Goal: Information Seeking & Learning: Learn about a topic

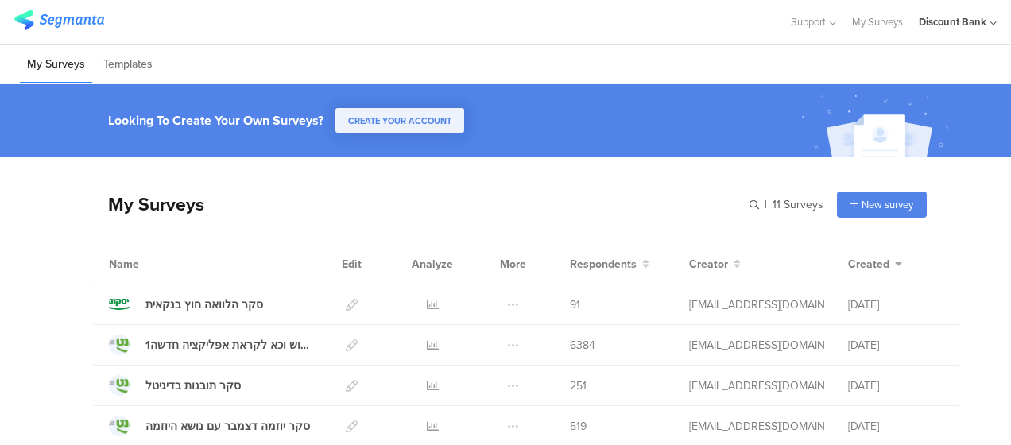
click at [427, 305] on icon at bounding box center [433, 305] width 12 height 12
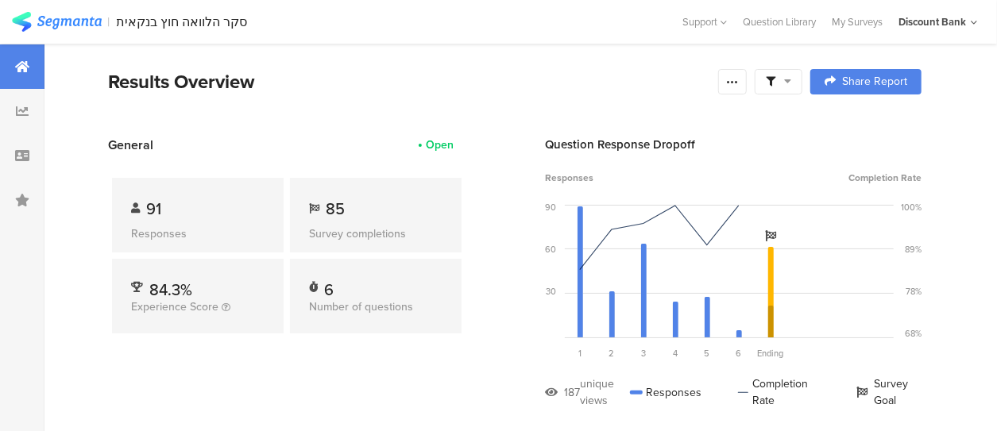
click at [10, 113] on div at bounding box center [22, 111] width 44 height 44
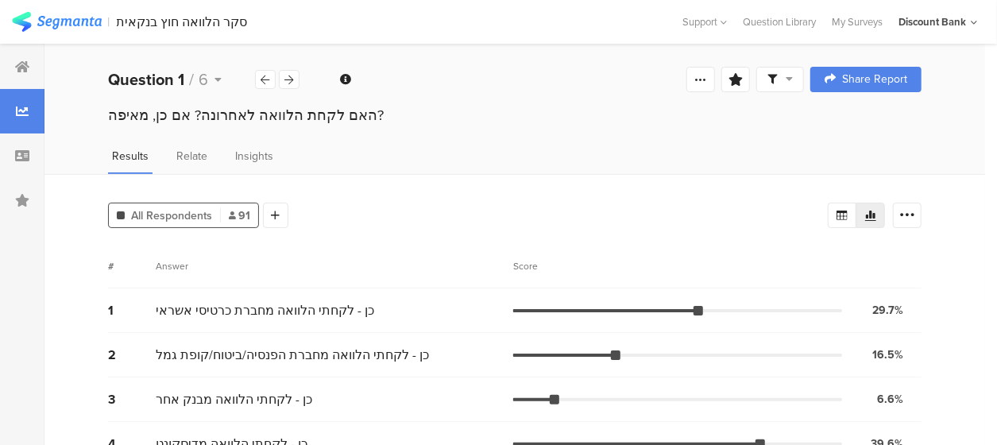
click at [291, 83] on icon at bounding box center [289, 80] width 9 height 10
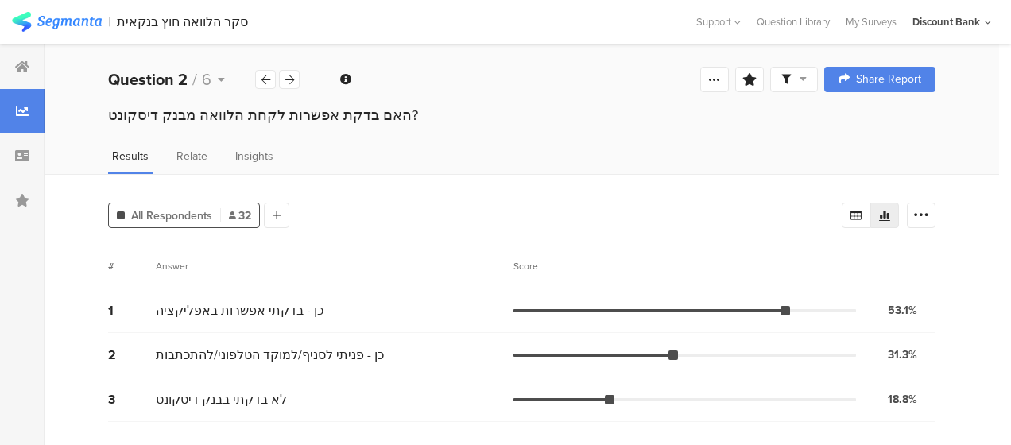
click at [295, 77] on div at bounding box center [289, 79] width 21 height 19
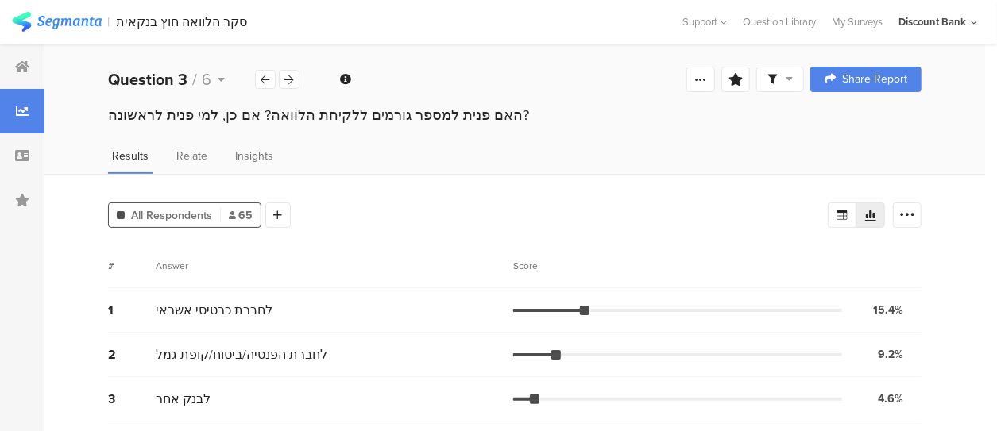
scroll to position [136, 0]
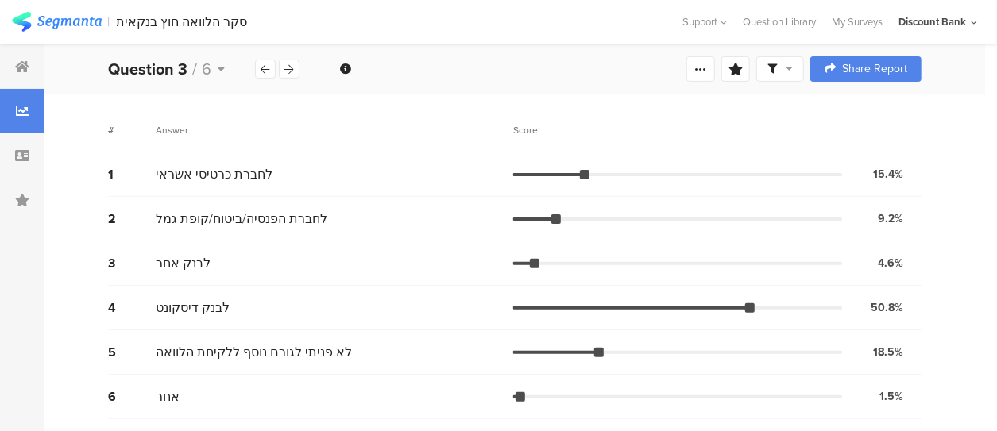
click at [292, 65] on icon at bounding box center [289, 69] width 9 height 10
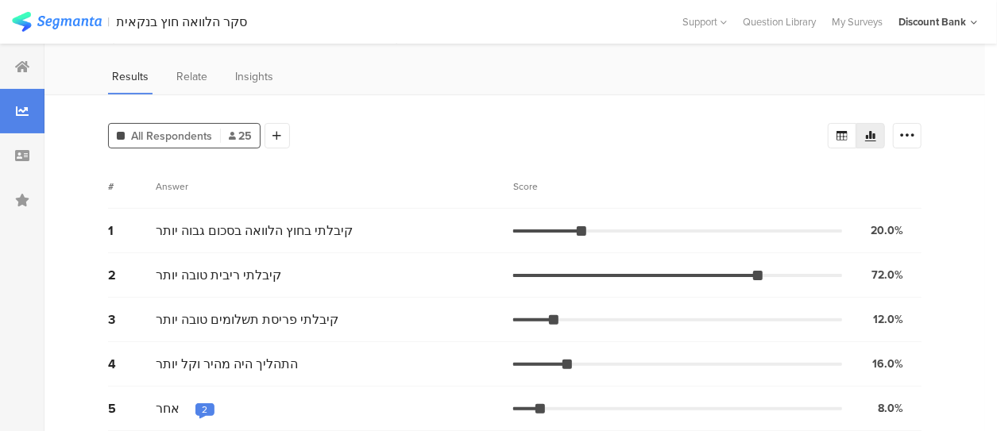
scroll to position [91, 0]
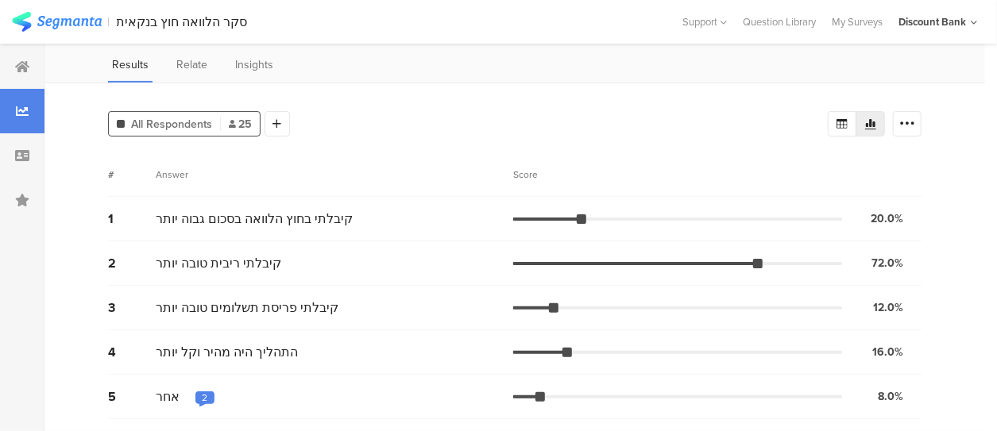
click at [246, 62] on span "Insights" at bounding box center [254, 64] width 38 height 17
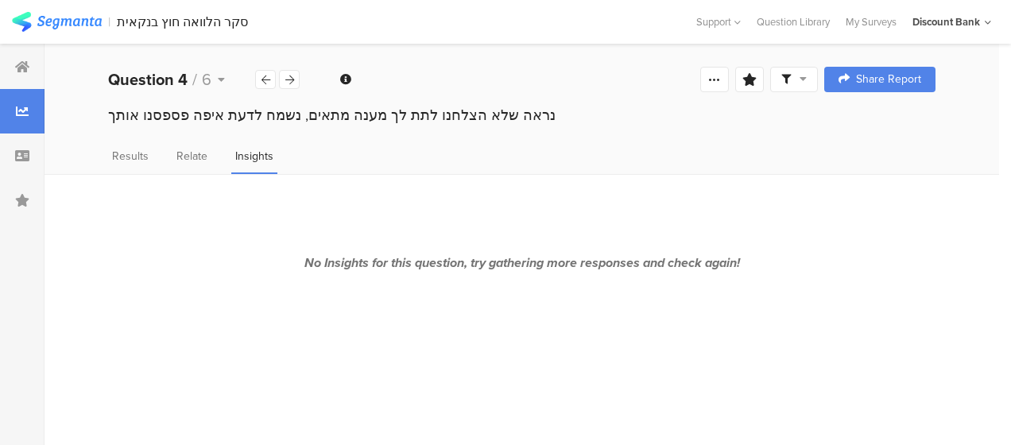
click at [194, 157] on span "Relate" at bounding box center [191, 156] width 31 height 17
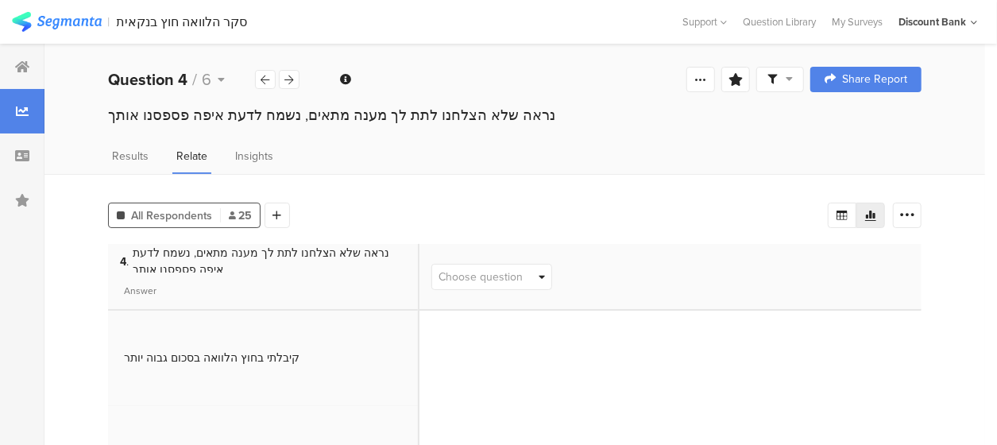
click at [22, 170] on div at bounding box center [22, 155] width 44 height 44
